Goal: Find specific page/section

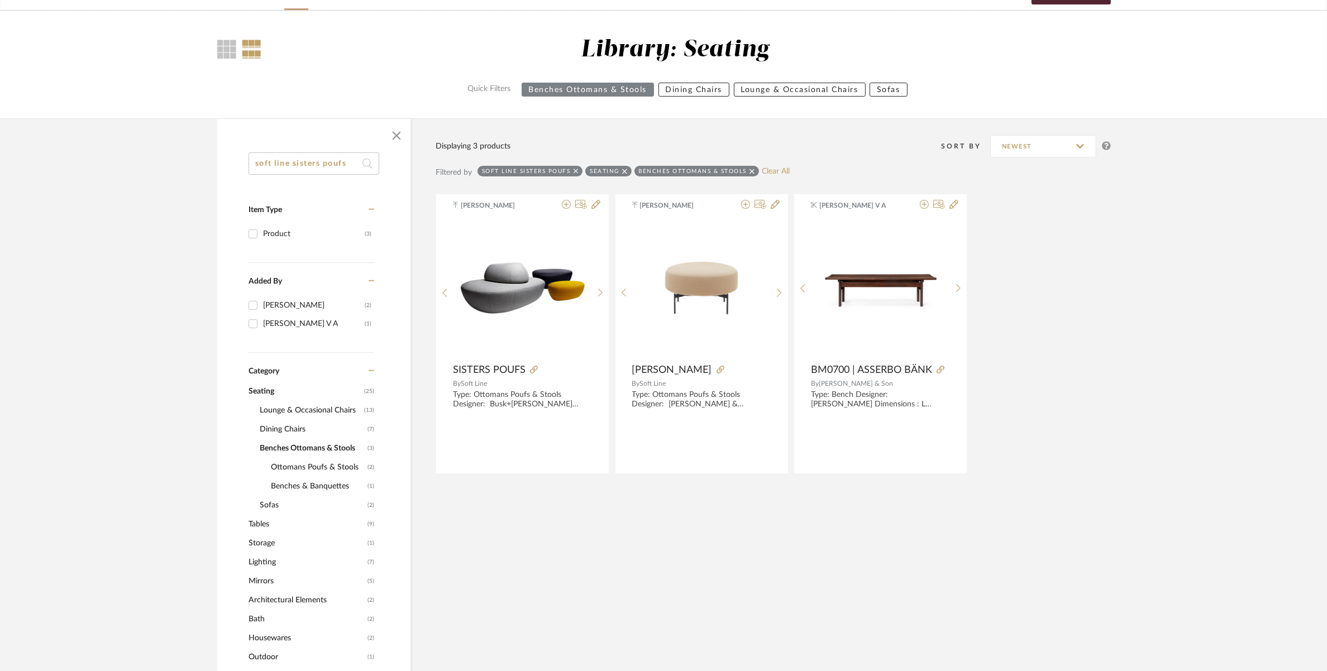
drag, startPoint x: 352, startPoint y: 163, endPoint x: -217, endPoint y: 185, distance: 569.4
click at [0, 185] on html "Chrome Web Clipper Import Pinterest Support All Projects Library Inspiration Up…" at bounding box center [663, 265] width 1327 height 671
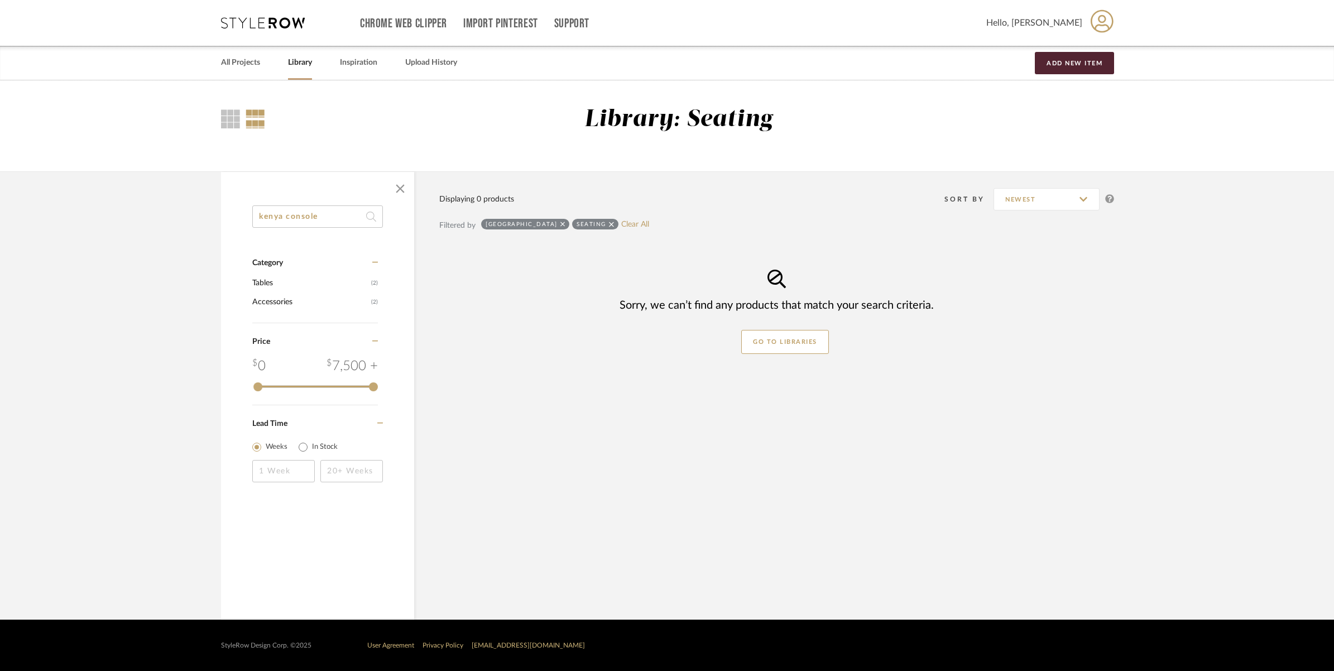
type input "kenya console"
click at [592, 225] on div "Seating" at bounding box center [581, 224] width 46 height 11
click at [596, 224] on icon at bounding box center [597, 225] width 5 height 8
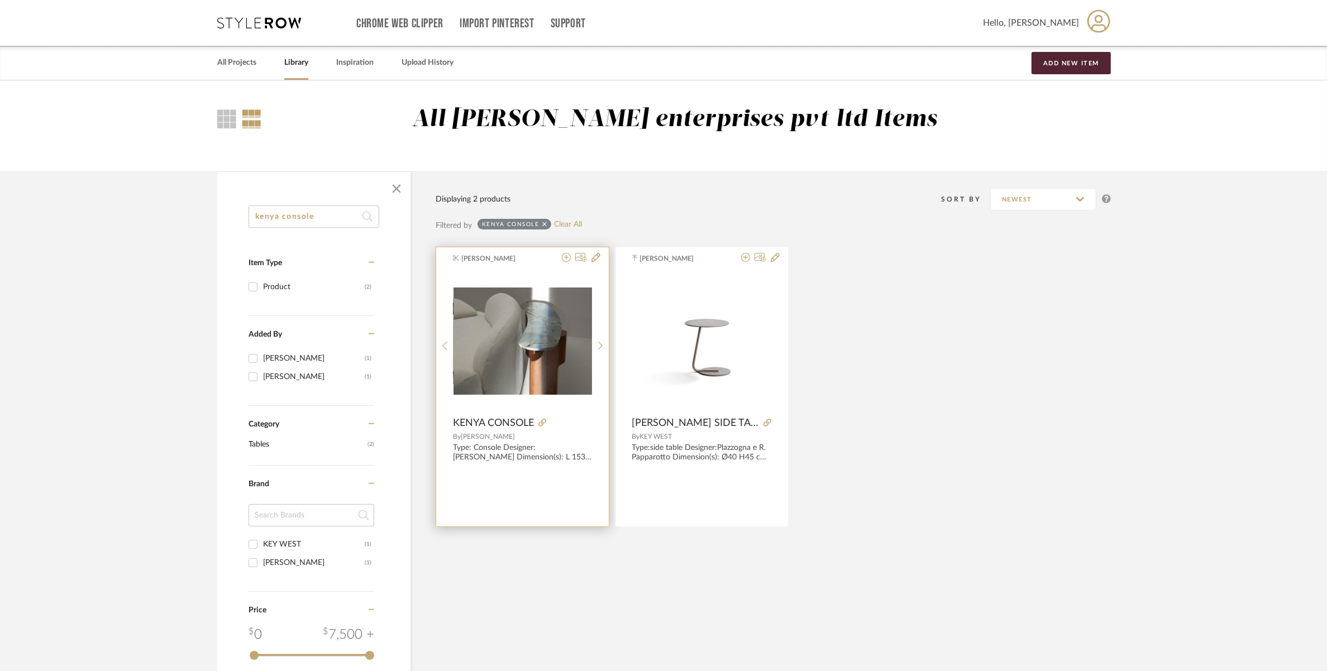
click at [523, 375] on img "0" at bounding box center [522, 341] width 138 height 107
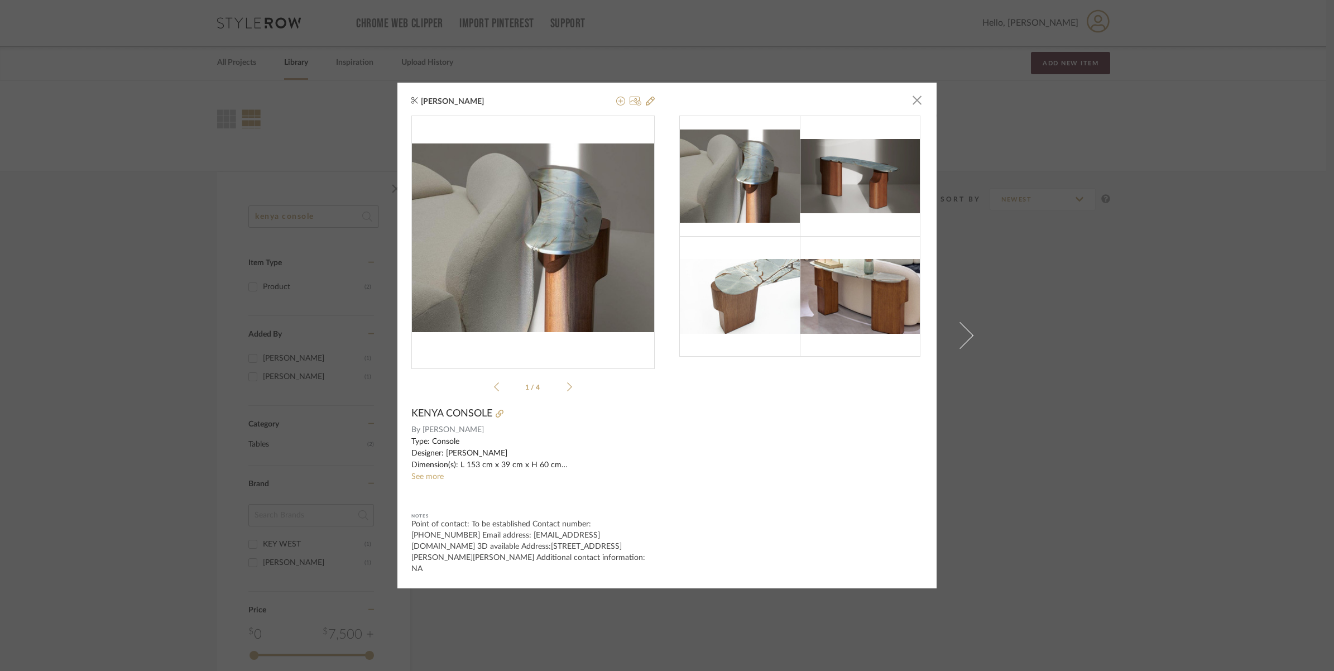
click at [537, 229] on img "0" at bounding box center [532, 237] width 243 height 188
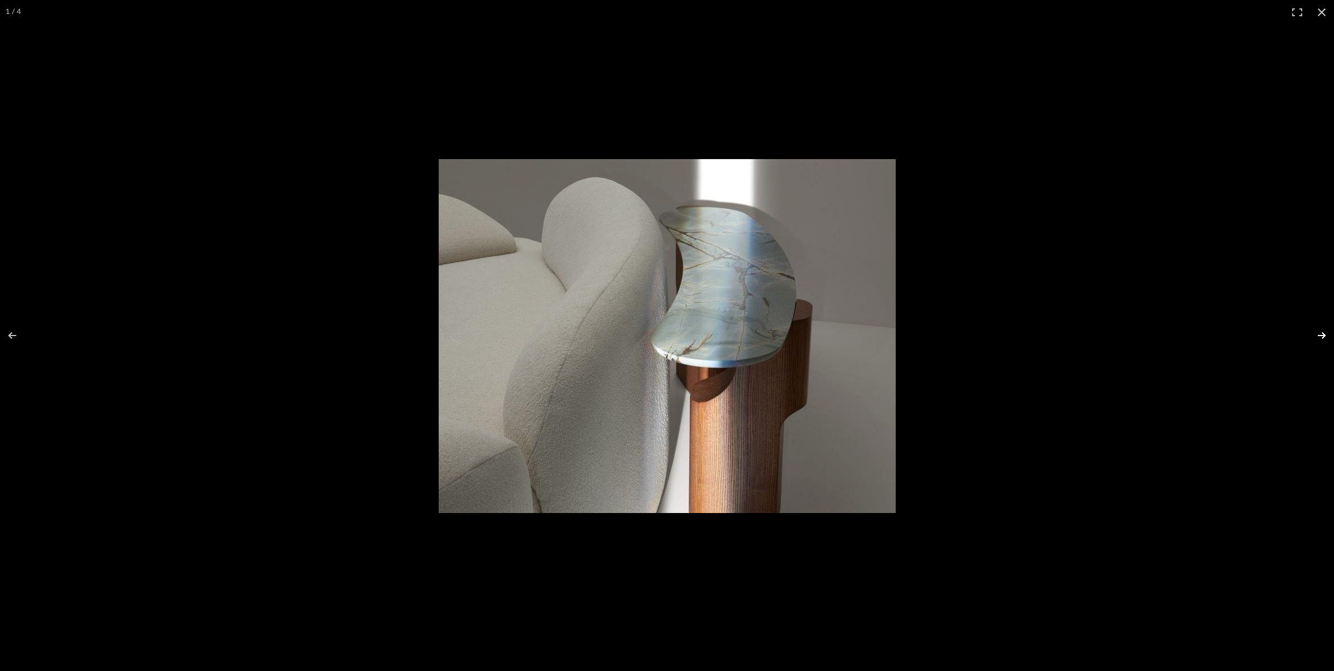
click at [1318, 338] on button at bounding box center [1314, 336] width 39 height 56
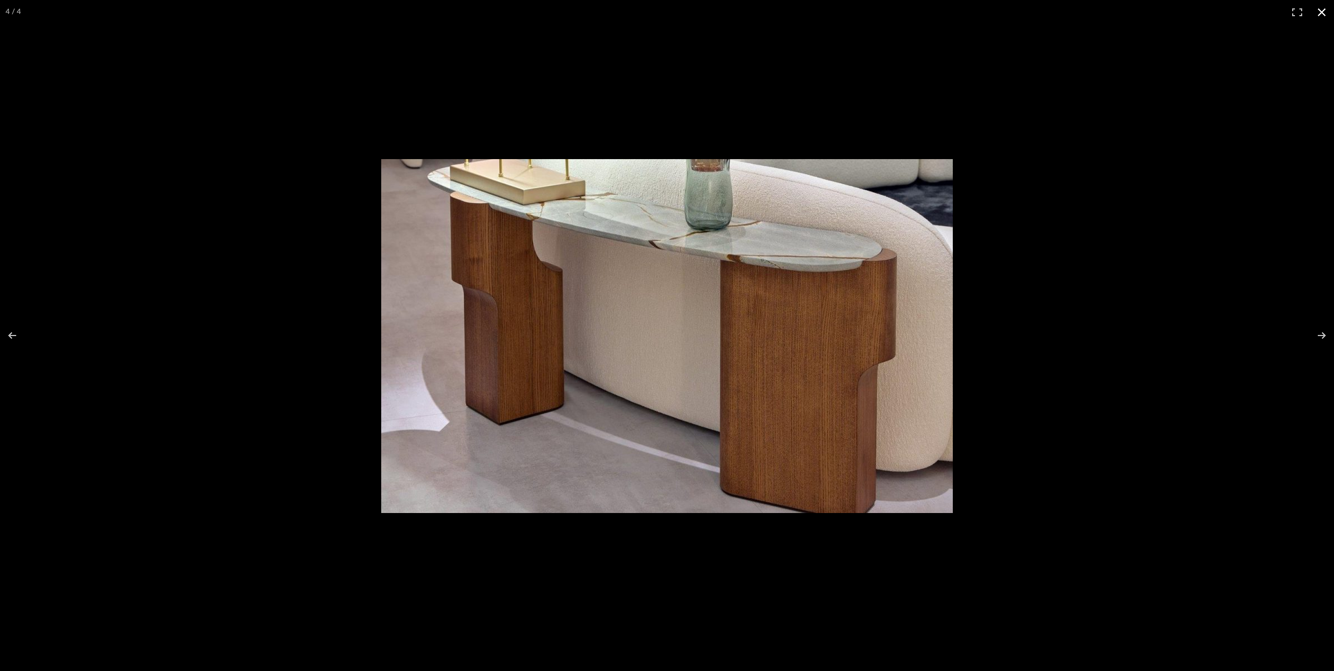
click at [265, 140] on div at bounding box center [667, 335] width 1334 height 671
